Goal: Use online tool/utility: Utilize a website feature to perform a specific function

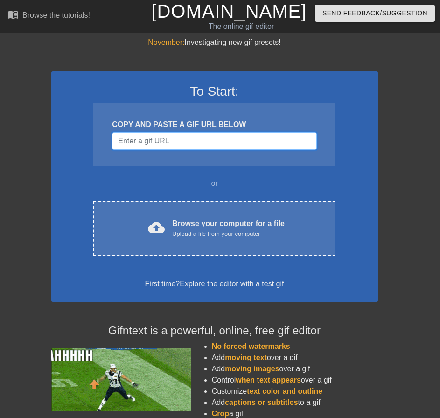
click at [263, 141] on input "Username" at bounding box center [214, 141] width 205 height 18
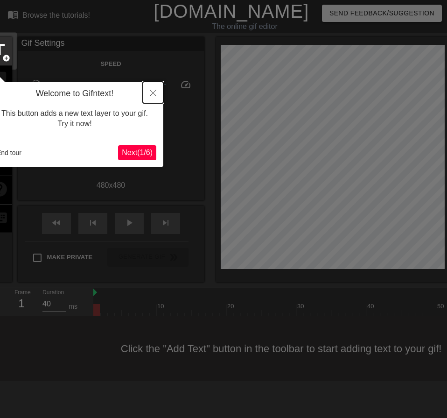
click at [147, 93] on button "Close" at bounding box center [153, 92] width 21 height 21
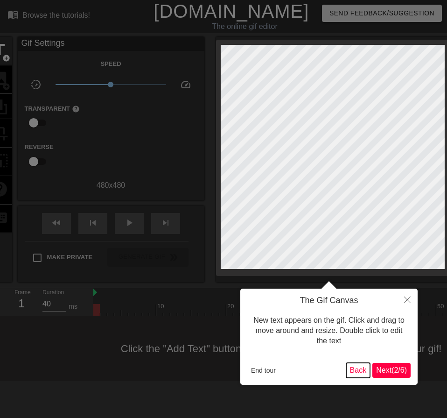
click at [360, 366] on button "Back" at bounding box center [359, 370] width 24 height 15
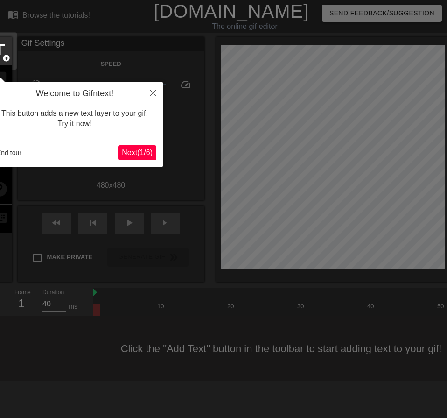
click at [32, 158] on div "End tour" at bounding box center [55, 153] width 125 height 14
click at [26, 156] on div "End tour" at bounding box center [55, 153] width 125 height 14
click at [19, 154] on button "End tour" at bounding box center [9, 153] width 32 height 14
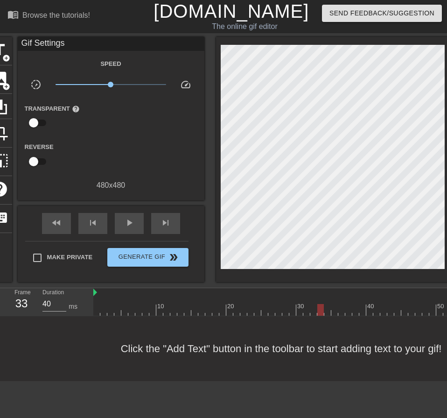
drag, startPoint x: 227, startPoint y: 300, endPoint x: 270, endPoint y: 312, distance: 43.8
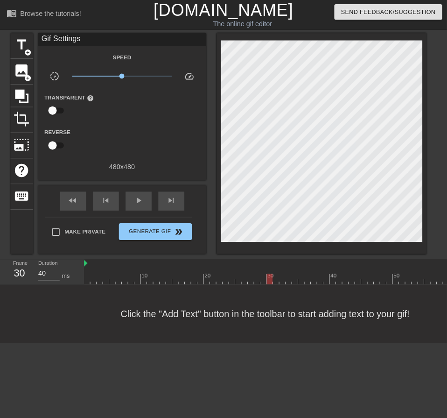
scroll to position [8, 0]
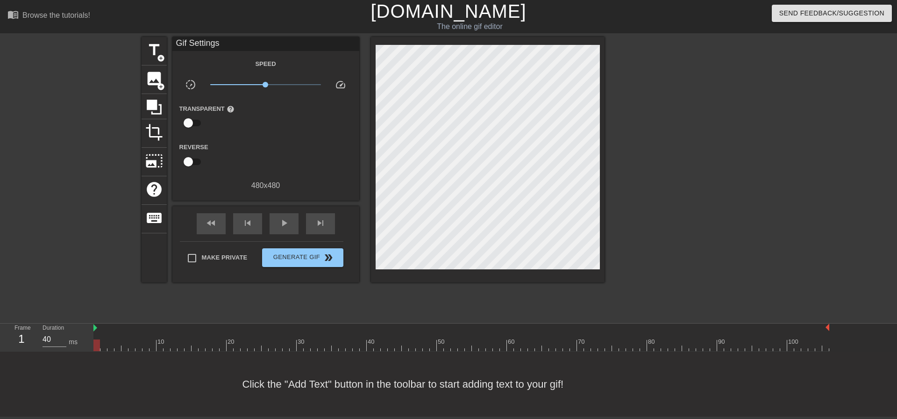
drag, startPoint x: 199, startPoint y: 345, endPoint x: 93, endPoint y: 341, distance: 106.1
click at [88, 350] on div "Frame 1 Duration 40 ms 10 20 30 40 50 60 70 80 90 100" at bounding box center [448, 337] width 897 height 28
click at [97, 327] on div at bounding box center [461, 327] width 736 height 9
type input "40"
drag, startPoint x: 150, startPoint y: 338, endPoint x: 819, endPoint y: 356, distance: 668.6
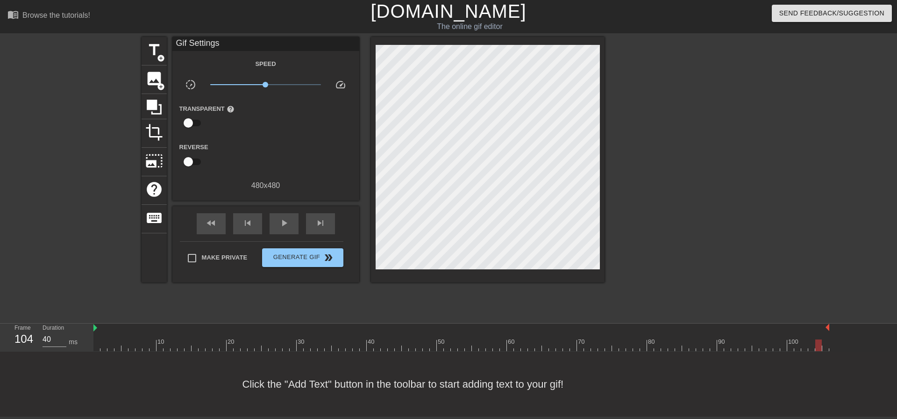
click at [440, 356] on div "menu_book Browse the tutorials! [DOMAIN_NAME] The online gif editor Send Feedba…" at bounding box center [448, 208] width 897 height 416
drag, startPoint x: 829, startPoint y: 327, endPoint x: 817, endPoint y: 327, distance: 11.2
click at [440, 327] on div "10 20 30 40 50 60 70 80 90 100" at bounding box center [461, 337] width 736 height 28
drag, startPoint x: 797, startPoint y: 337, endPoint x: 803, endPoint y: 340, distance: 7.1
click at [440, 340] on div "10 20 30 40 50 60 70 80 90 100" at bounding box center [461, 337] width 736 height 28
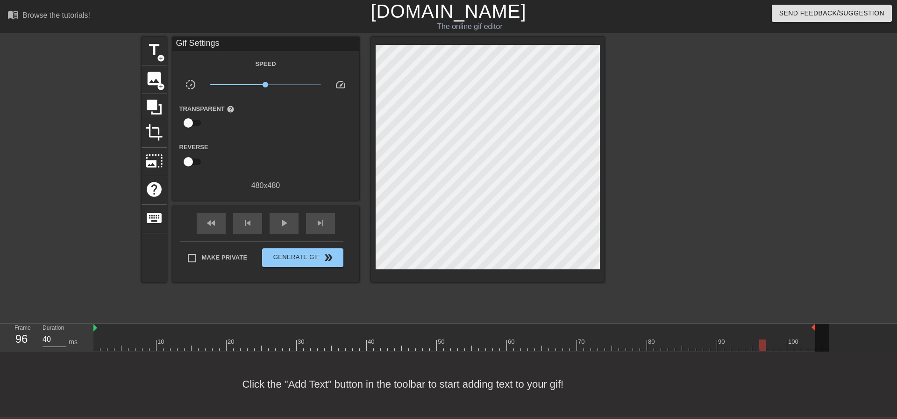
drag, startPoint x: 728, startPoint y: 345, endPoint x: 768, endPoint y: 345, distance: 40.2
click at [440, 345] on div at bounding box center [461, 345] width 736 height 12
click at [440, 338] on div "100" at bounding box center [794, 341] width 12 height 9
click at [440, 341] on div at bounding box center [461, 345] width 736 height 12
drag, startPoint x: 773, startPoint y: 343, endPoint x: 5, endPoint y: 447, distance: 774.9
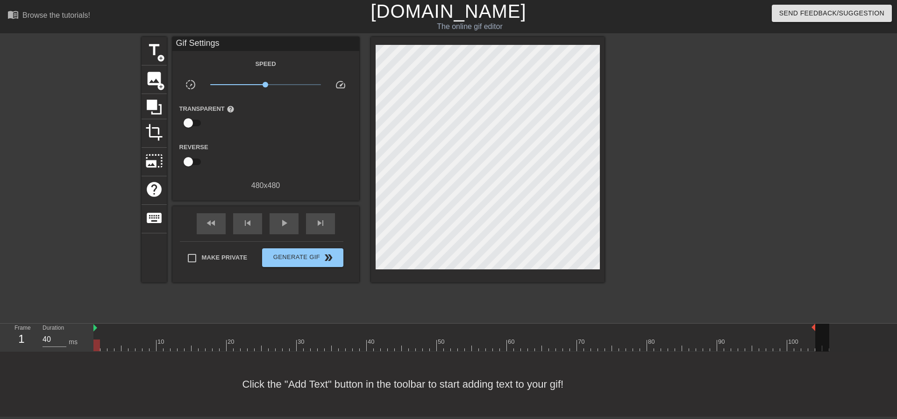
click at [5, 416] on html "menu_book Browse the tutorials! [DOMAIN_NAME] The online gif editor Send Feedba…" at bounding box center [448, 208] width 897 height 416
click at [440, 342] on div at bounding box center [461, 345] width 736 height 12
click at [440, 339] on div "100" at bounding box center [794, 341] width 12 height 9
drag, startPoint x: 814, startPoint y: 328, endPoint x: 809, endPoint y: 329, distance: 5.7
click at [440, 329] on div "10 20 30 40 50 60 70 80 90 100" at bounding box center [461, 337] width 736 height 28
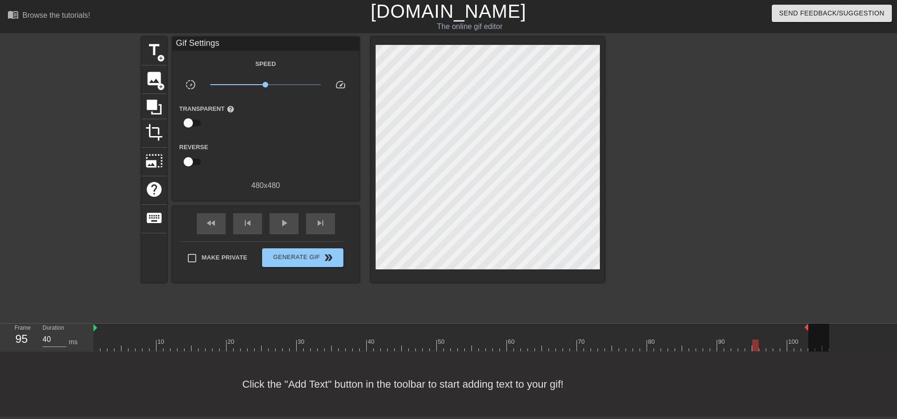
click at [440, 335] on div at bounding box center [755, 339] width 7 height 12
click at [440, 341] on div at bounding box center [461, 345] width 736 height 12
click at [290, 252] on span "Generate Gif double_arrow" at bounding box center [302, 257] width 73 height 11
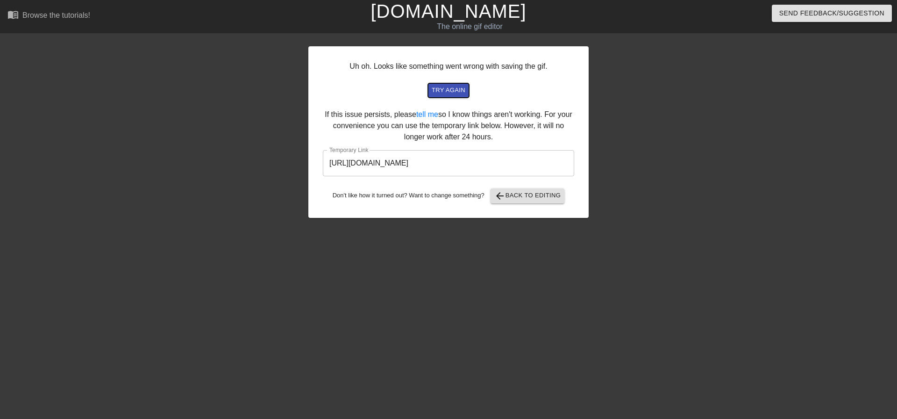
click at [440, 93] on span "try again" at bounding box center [449, 90] width 34 height 11
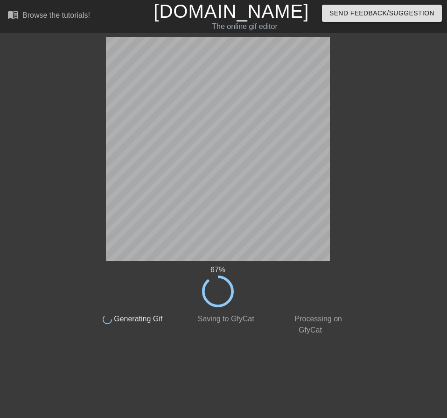
click at [331, 285] on div "67 % done Generating Gif done Saving to GfyCat done Processing on GfyCat" at bounding box center [217, 186] width 263 height 299
